Goal: Task Accomplishment & Management: Use online tool/utility

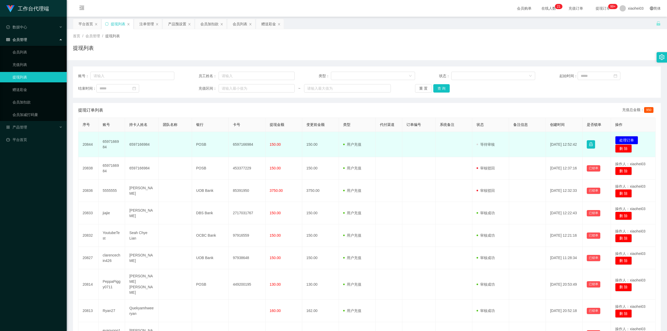
click at [185, 154] on td at bounding box center [175, 144] width 33 height 25
click at [185, 141] on td at bounding box center [175, 144] width 33 height 25
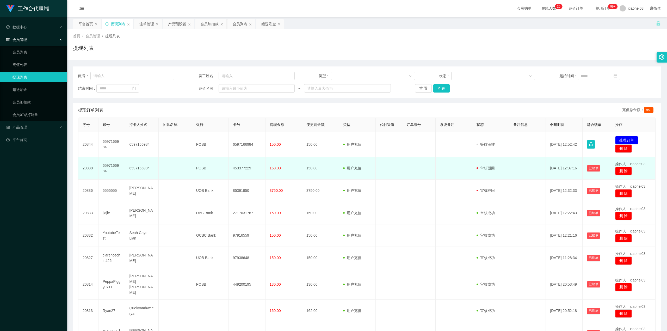
click at [467, 171] on td at bounding box center [453, 168] width 37 height 22
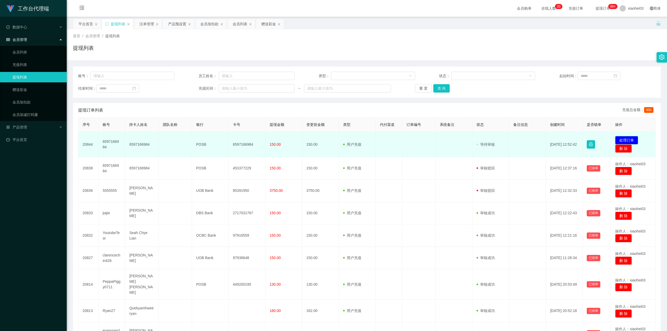
click at [621, 137] on button "处理订单" at bounding box center [626, 140] width 23 height 8
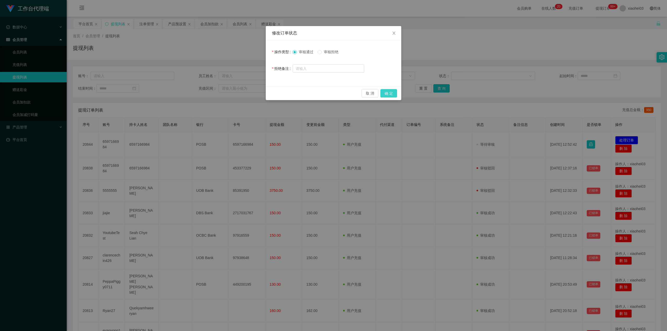
click at [390, 95] on button "确 定" at bounding box center [388, 93] width 17 height 8
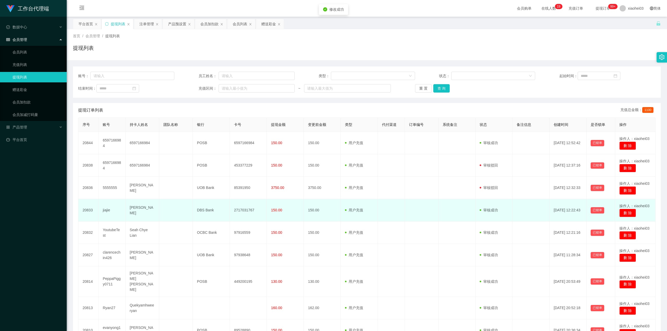
click at [394, 217] on td at bounding box center [391, 210] width 27 height 22
